Goal: Book appointment/travel/reservation

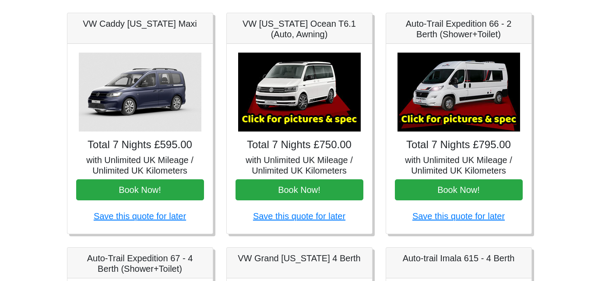
scroll to position [131, 0]
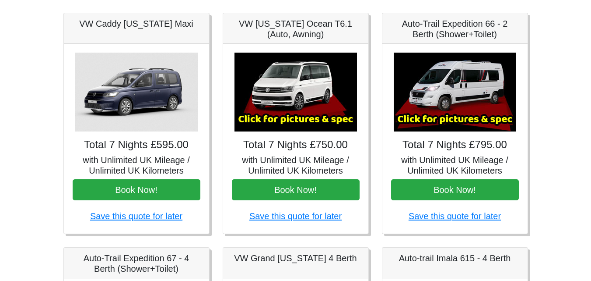
click at [464, 31] on h5 "Auto-Trail Expedition 66 - 2 Berth (Shower+Toilet)" at bounding box center [455, 28] width 128 height 21
click at [464, 155] on h5 "with Unlimited UK Mileage / Unlimited UK Kilometers" at bounding box center [455, 165] width 128 height 21
click at [444, 84] on img at bounding box center [455, 92] width 123 height 79
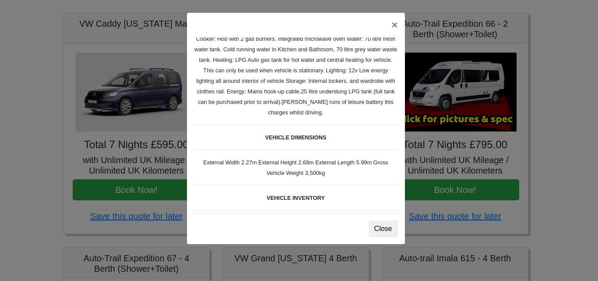
scroll to position [254, 0]
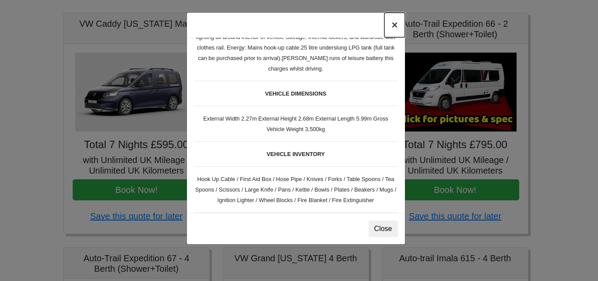
click at [394, 25] on button "×" at bounding box center [394, 25] width 20 height 25
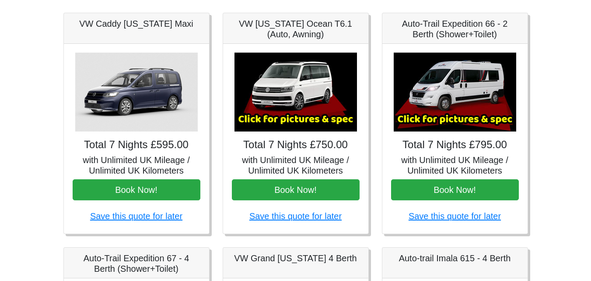
click at [295, 103] on img at bounding box center [296, 92] width 123 height 79
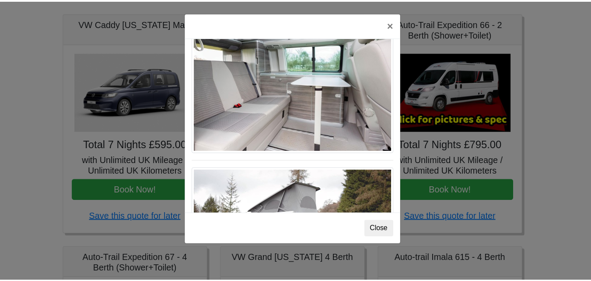
scroll to position [823, 0]
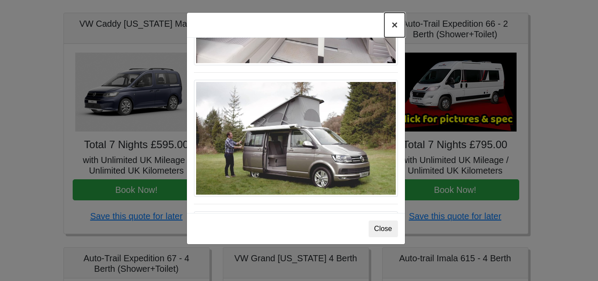
click at [392, 28] on button "×" at bounding box center [394, 25] width 20 height 25
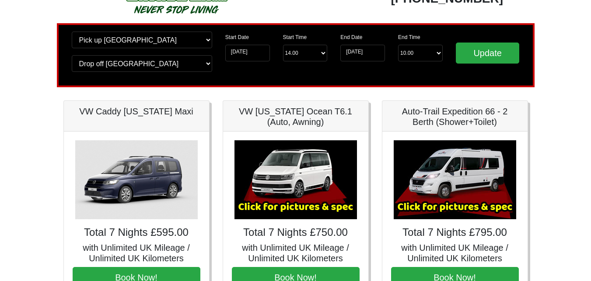
scroll to position [0, 0]
